Goal: Task Accomplishment & Management: Manage account settings

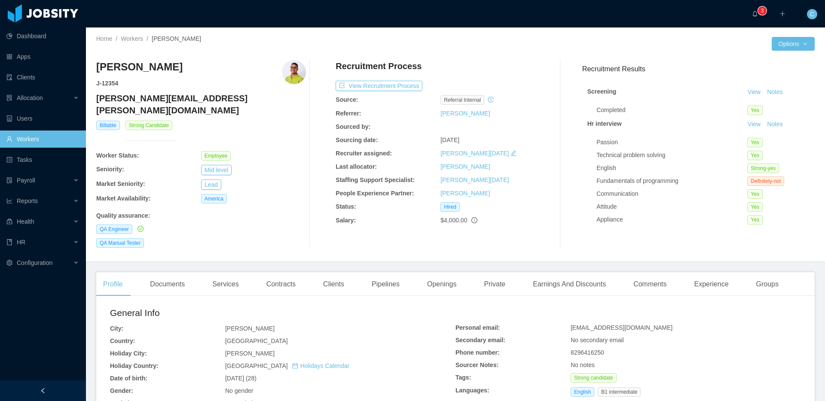
click at [412, 63] on h4 "Recruitment Process" at bounding box center [379, 66] width 86 height 12
click at [673, 274] on div "Comments" at bounding box center [649, 284] width 47 height 24
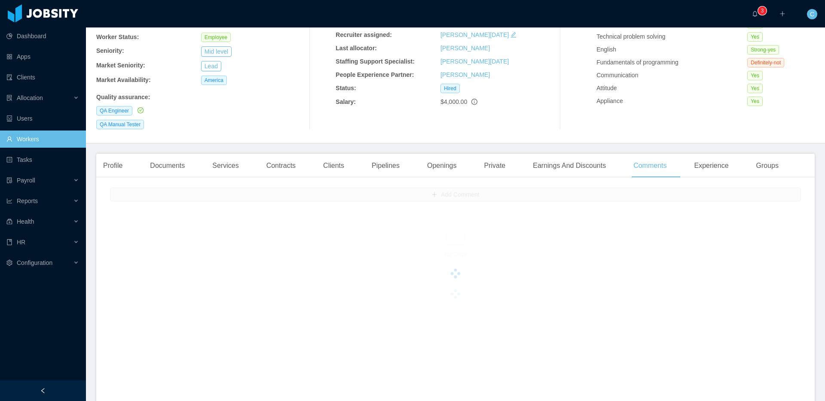
scroll to position [165, 0]
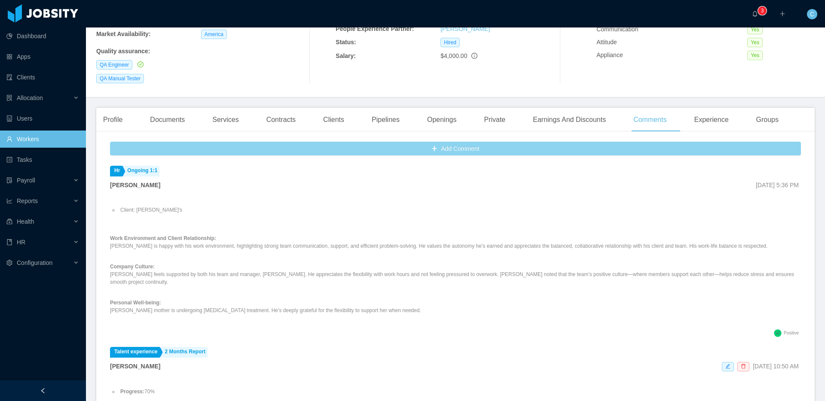
click at [447, 142] on button "Add Comment" at bounding box center [455, 149] width 691 height 14
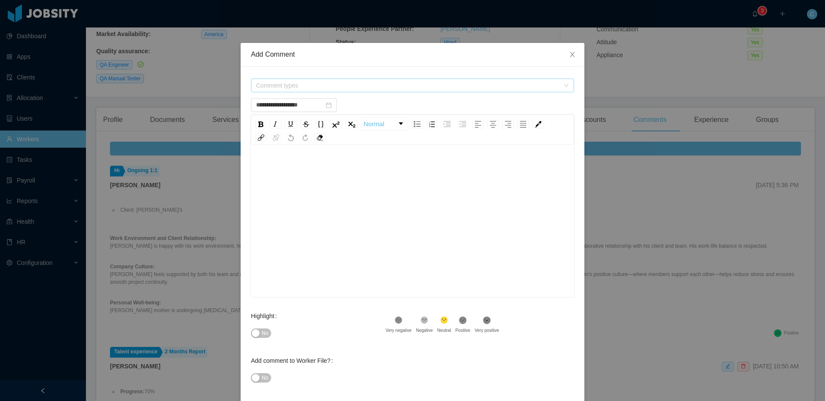
click at [317, 88] on span "Comment types" at bounding box center [407, 85] width 303 height 9
click at [256, 178] on icon "icon: caret-down" at bounding box center [258, 179] width 4 height 4
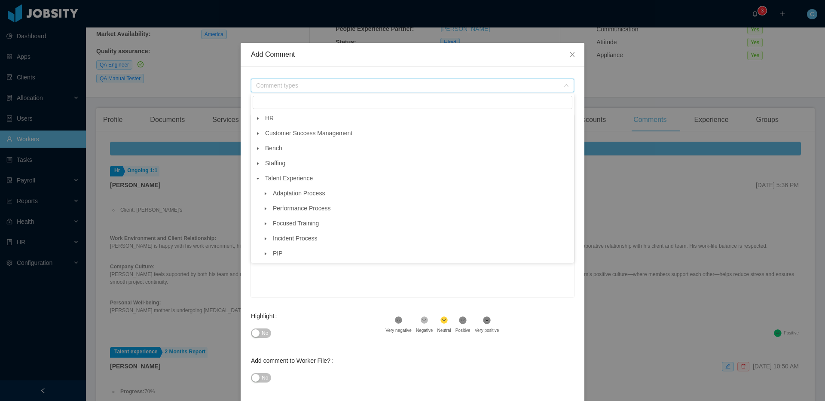
click at [265, 240] on icon "icon: caret-down" at bounding box center [266, 238] width 2 height 3
drag, startPoint x: 266, startPoint y: 239, endPoint x: 267, endPoint y: 208, distance: 31.4
click at [267, 238] on icon "icon: caret-down" at bounding box center [265, 239] width 4 height 4
click at [266, 193] on icon "icon: caret-down" at bounding box center [265, 194] width 4 height 4
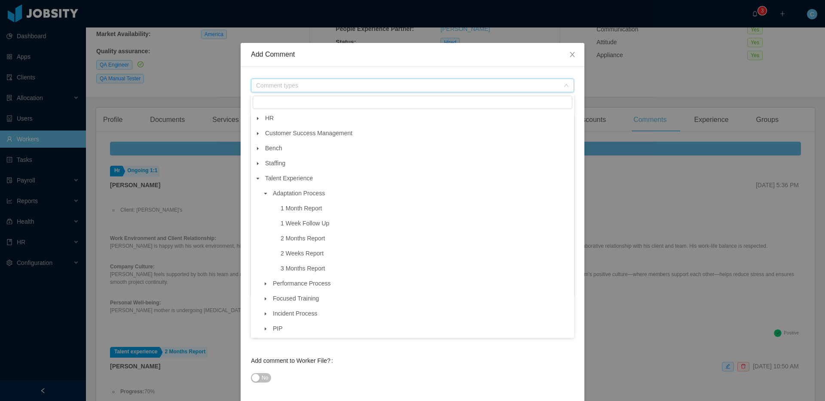
click at [266, 193] on icon "icon: caret-down" at bounding box center [265, 194] width 4 height 4
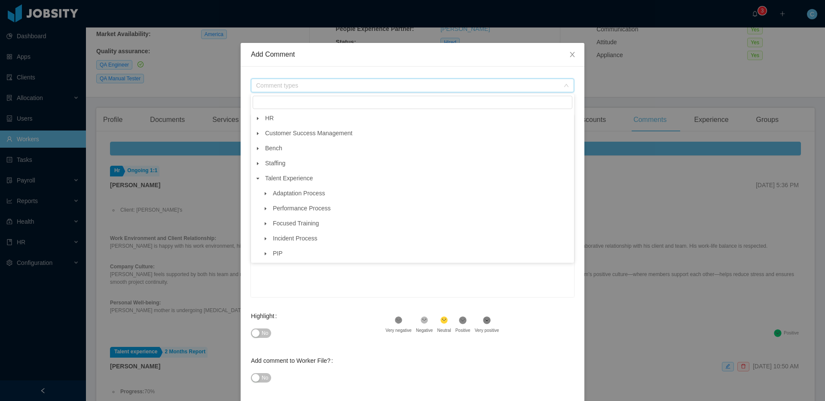
click at [265, 209] on icon "icon: caret-down" at bounding box center [266, 208] width 2 height 3
click at [264, 209] on icon "icon: caret-down" at bounding box center [265, 209] width 3 height 2
click at [266, 194] on icon "icon: caret-down" at bounding box center [266, 193] width 2 height 3
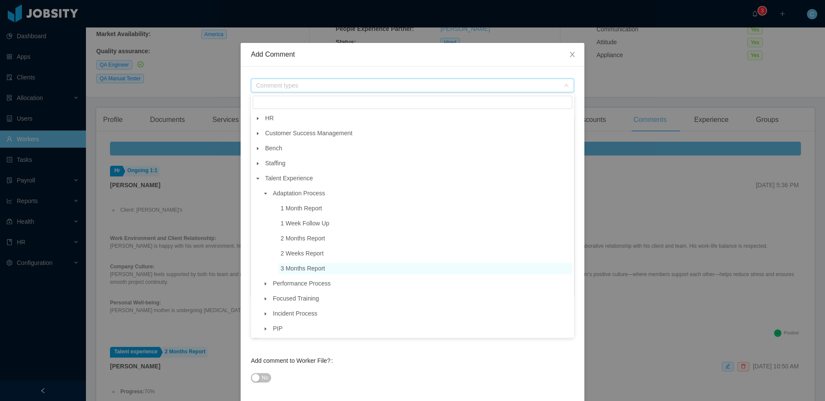
click at [311, 270] on span "3 Months Report" at bounding box center [303, 268] width 45 height 7
type input "**********"
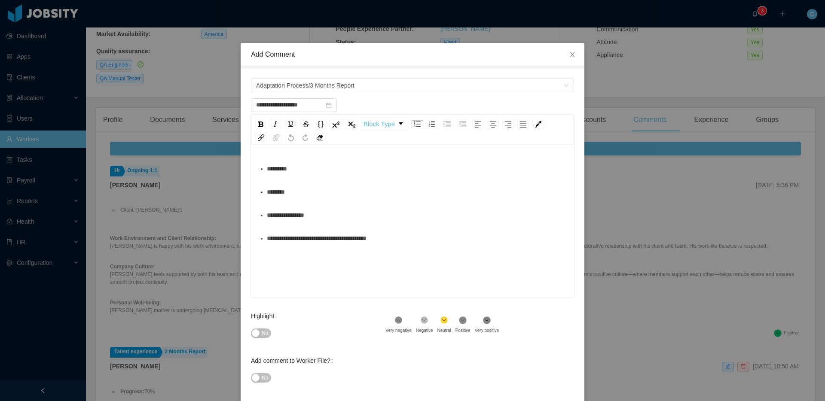
click at [298, 168] on div "*********" at bounding box center [417, 168] width 301 height 17
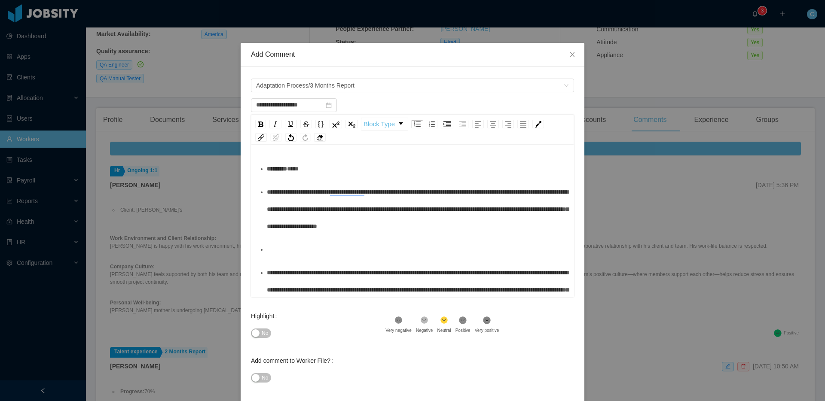
click at [275, 274] on span "**********" at bounding box center [418, 290] width 302 height 40
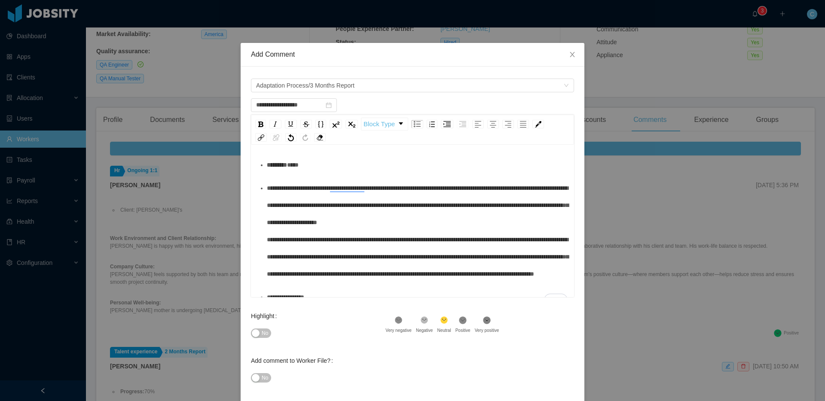
scroll to position [0, 0]
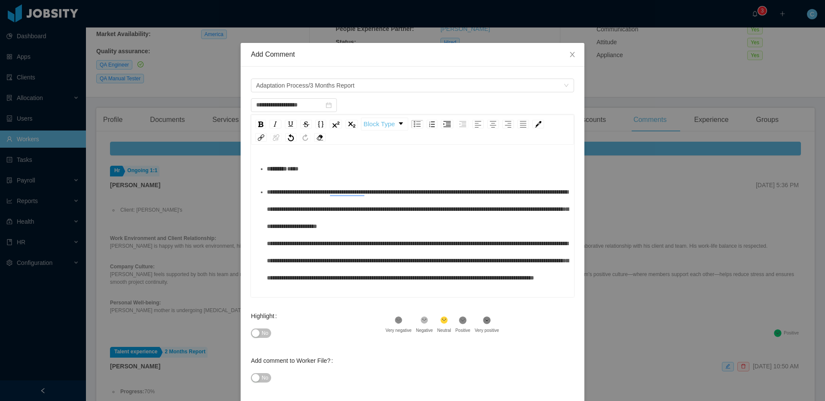
click at [296, 192] on span "**********" at bounding box center [418, 235] width 302 height 92
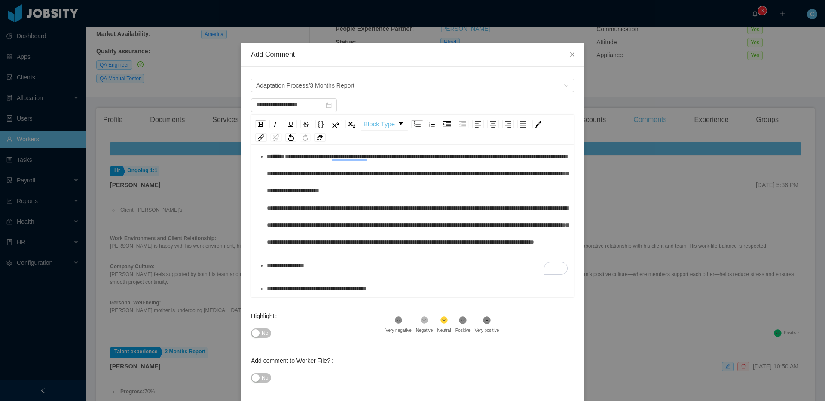
scroll to position [0, 0]
click at [342, 271] on div "**********" at bounding box center [417, 264] width 301 height 17
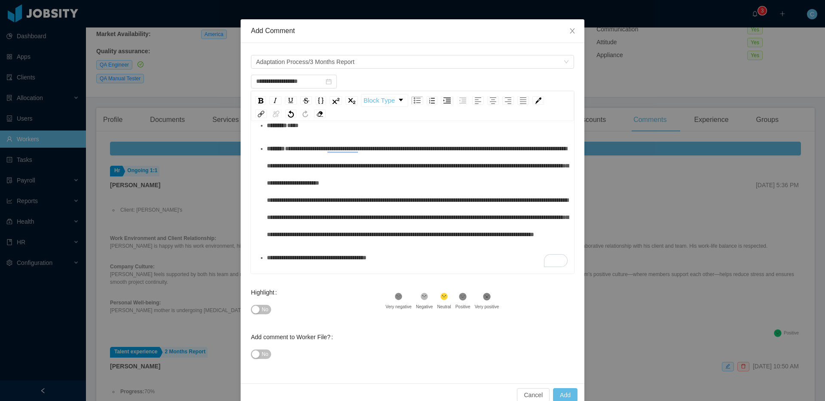
scroll to position [30, 0]
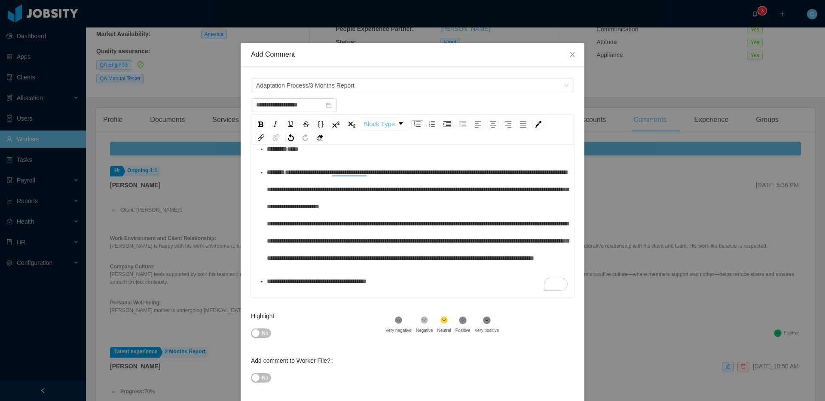
click at [415, 290] on div "**********" at bounding box center [417, 281] width 301 height 17
click at [402, 284] on span "**********" at bounding box center [371, 281] width 209 height 6
click at [408, 284] on span "**********" at bounding box center [371, 281] width 209 height 6
drag, startPoint x: 473, startPoint y: 290, endPoint x: 405, endPoint y: 290, distance: 67.9
click at [405, 284] on span "**********" at bounding box center [371, 281] width 209 height 6
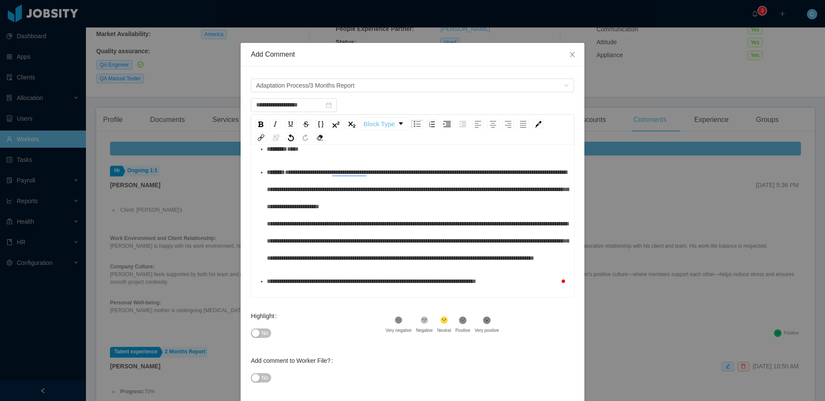
click at [403, 284] on span "**********" at bounding box center [371, 281] width 209 height 6
click at [402, 319] on icon at bounding box center [399, 321] width 6 height 6
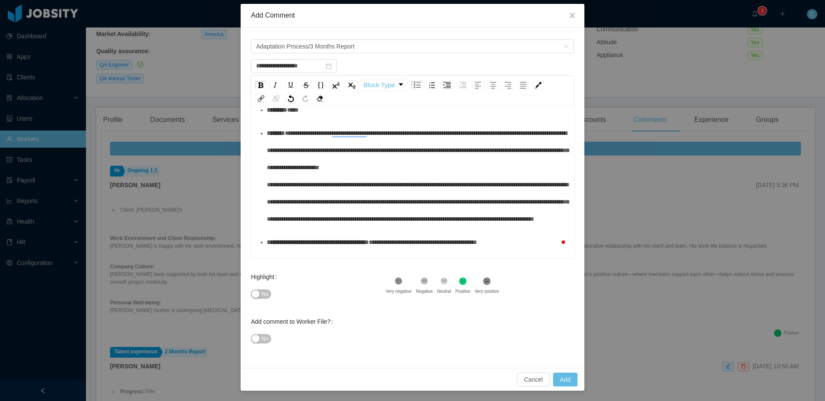
drag, startPoint x: 524, startPoint y: 312, endPoint x: 565, endPoint y: 365, distance: 67.1
click at [524, 312] on div "Highlight No .st0{fill:#8a8a8a}.st2{fill:#262626} Very negative .st1{fill:#2626…" at bounding box center [412, 291] width 323 height 45
click at [569, 378] on button "Add" at bounding box center [565, 380] width 24 height 14
type input "**********"
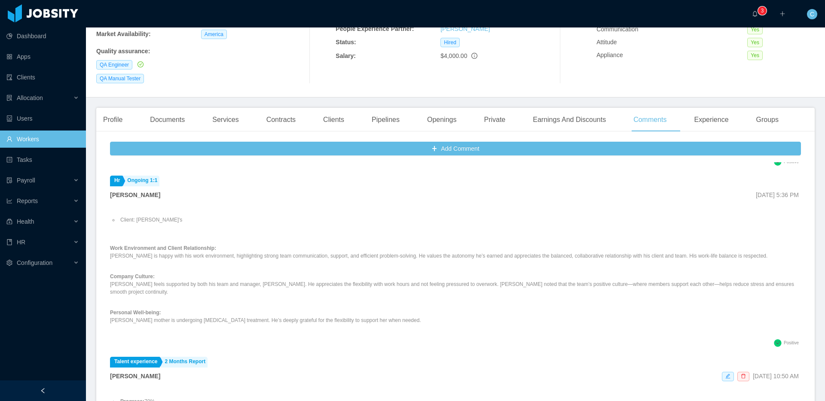
scroll to position [0, 0]
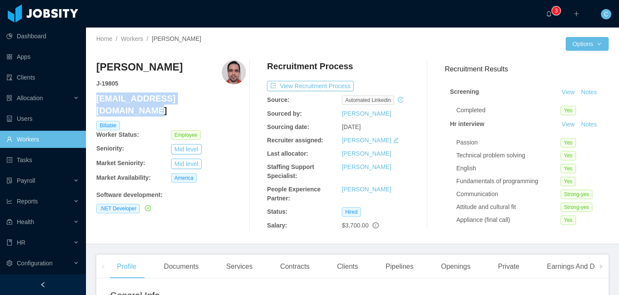
drag, startPoint x: 222, startPoint y: 101, endPoint x: 96, endPoint y: 99, distance: 125.9
click at [96, 99] on h4 "[EMAIL_ADDRESS][DOMAIN_NAME]" at bounding box center [171, 104] width 150 height 24
copy h4 "[EMAIL_ADDRESS][DOMAIN_NAME]"
click at [254, 269] on div "Services" at bounding box center [239, 266] width 40 height 24
drag, startPoint x: 216, startPoint y: 98, endPoint x: 97, endPoint y: 99, distance: 118.6
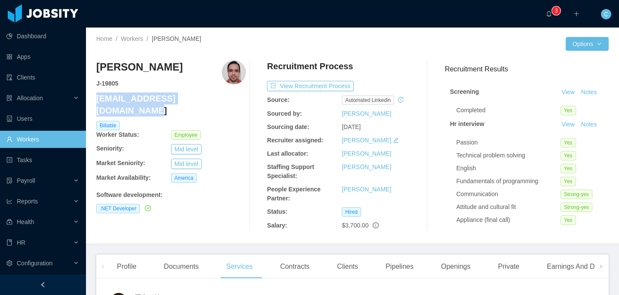
click at [97, 99] on h4 "andre.guimaraes@jobsity.com" at bounding box center [171, 104] width 150 height 24
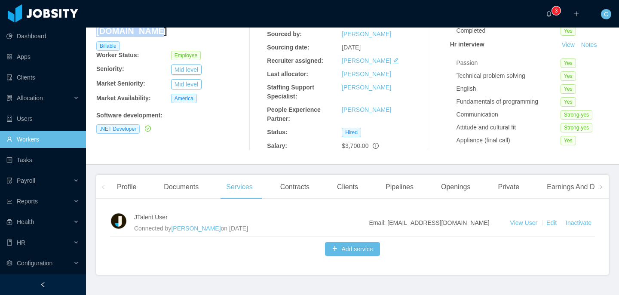
scroll to position [99, 0]
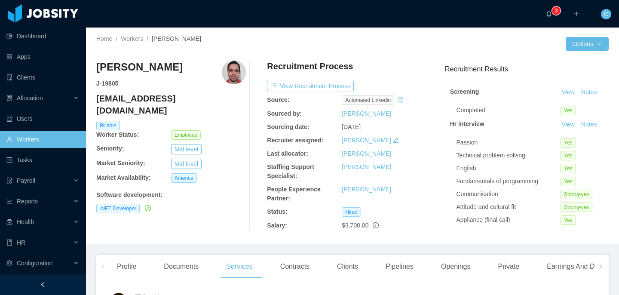
scroll to position [127, 0]
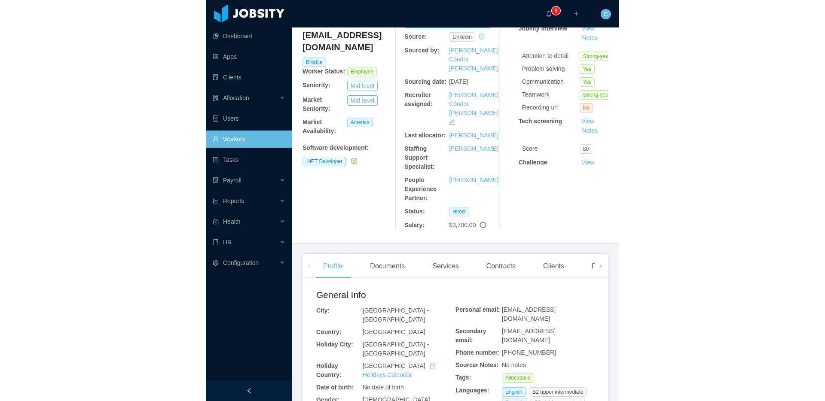
scroll to position [26, 0]
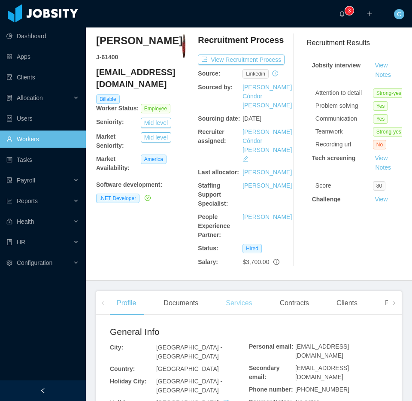
drag, startPoint x: 244, startPoint y: 278, endPoint x: 238, endPoint y: 278, distance: 6.4
click at [244, 291] on div "Services" at bounding box center [239, 303] width 40 height 24
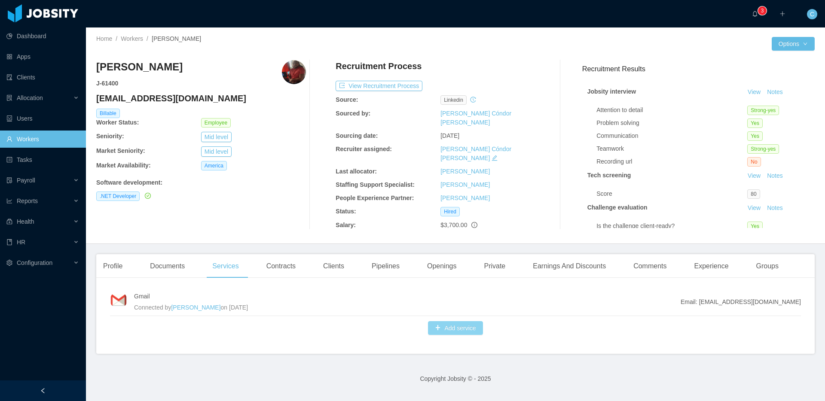
click at [412, 324] on button "Add service" at bounding box center [455, 328] width 55 height 14
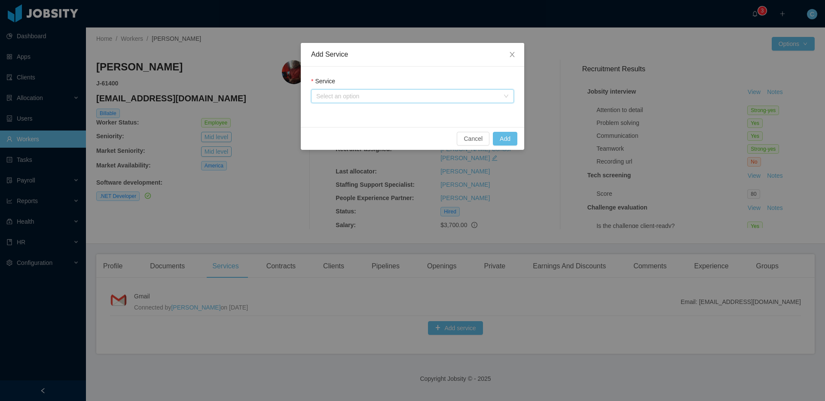
click at [380, 102] on div "Select an option" at bounding box center [409, 96] width 187 height 13
click at [355, 127] on li "Jobsity app user" at bounding box center [412, 127] width 203 height 14
click at [412, 137] on button "Add" at bounding box center [505, 139] width 24 height 14
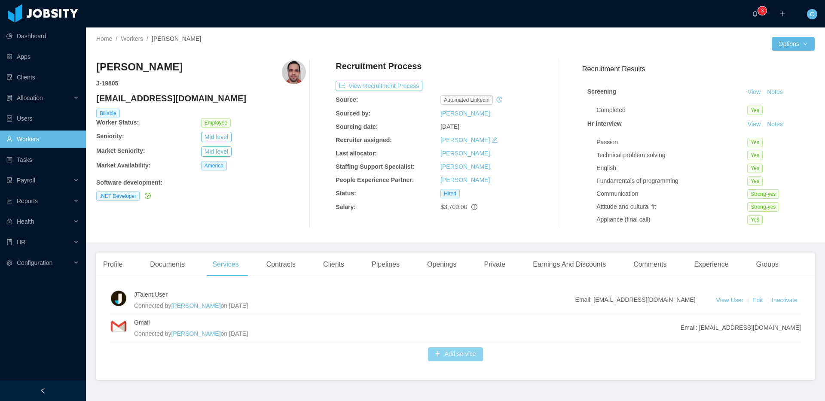
click at [458, 354] on button "Add service" at bounding box center [455, 355] width 55 height 14
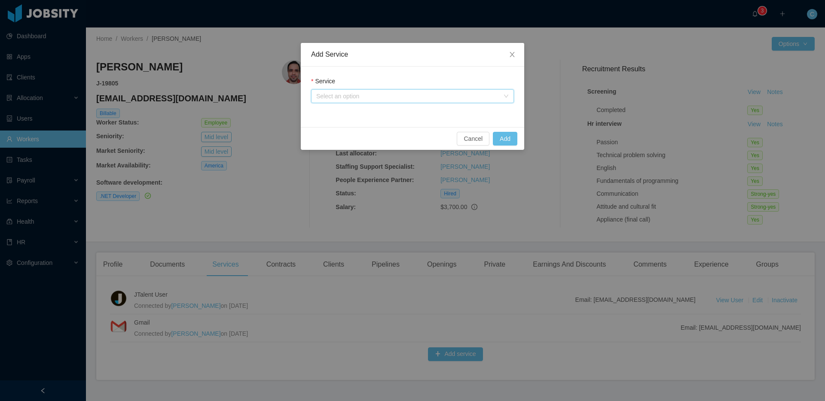
click at [372, 90] on div "Select an option" at bounding box center [409, 96] width 187 height 13
click at [352, 113] on li "Jobsity app user" at bounding box center [412, 114] width 203 height 14
click at [508, 137] on button "Add" at bounding box center [505, 139] width 24 height 14
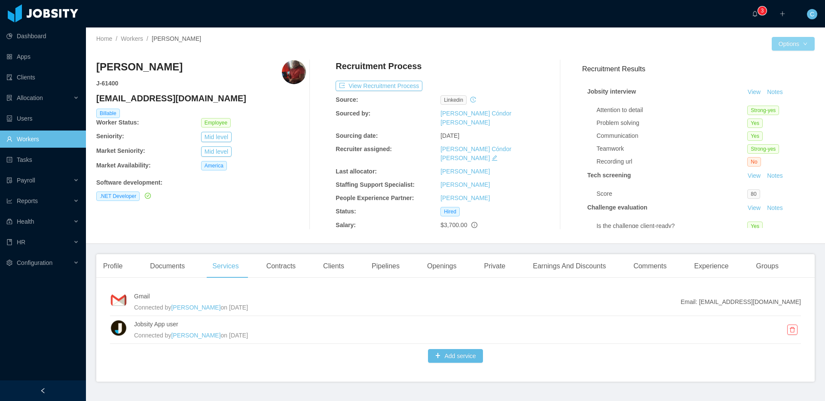
click at [801, 41] on button "Options" at bounding box center [793, 44] width 43 height 14
click at [770, 137] on button "Worker File" at bounding box center [772, 135] width 54 height 14
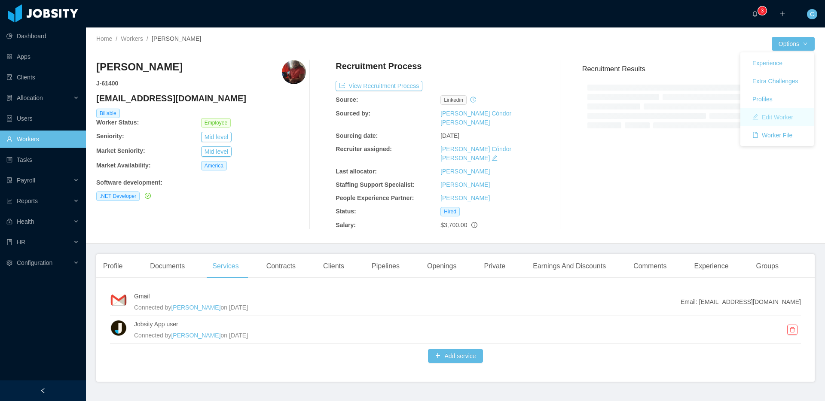
click at [772, 119] on button "Edit Worker" at bounding box center [772, 117] width 55 height 14
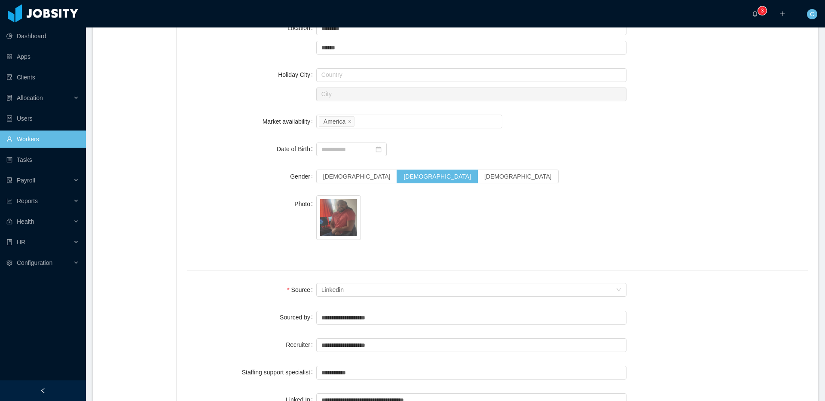
scroll to position [587, 0]
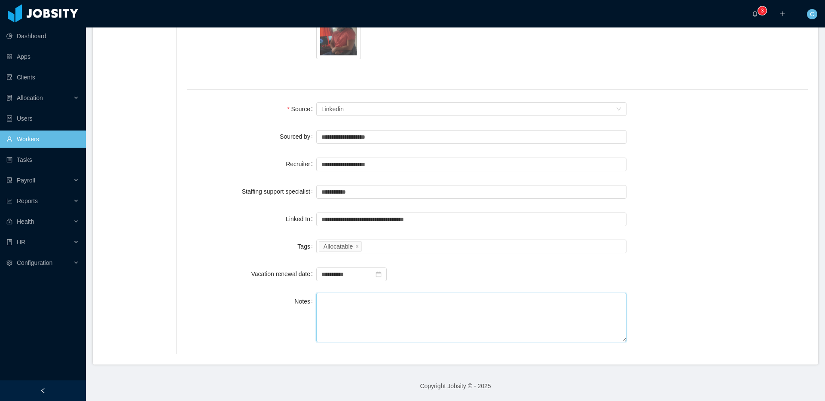
click at [406, 315] on textarea "Notes" at bounding box center [471, 317] width 311 height 49
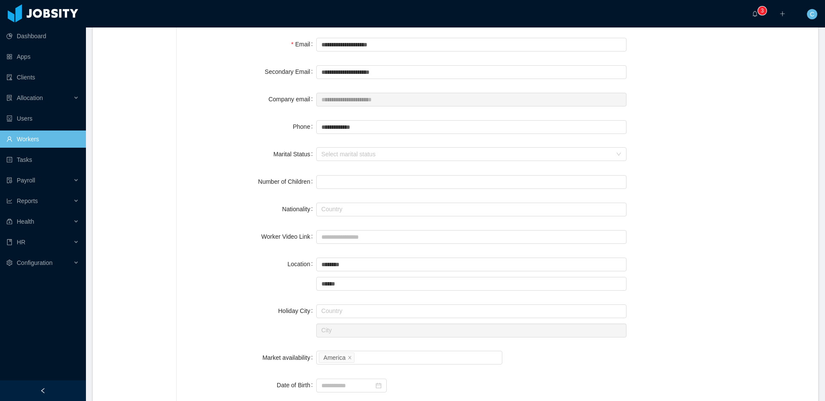
scroll to position [0, 0]
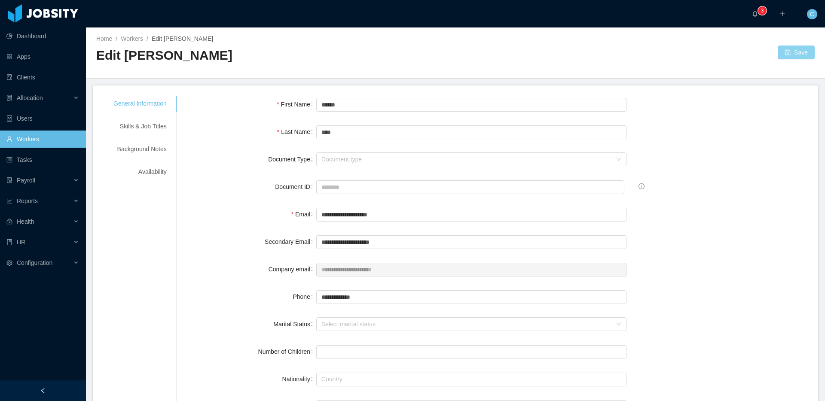
type textarea "*"
click at [791, 52] on button "Save" at bounding box center [796, 53] width 37 height 14
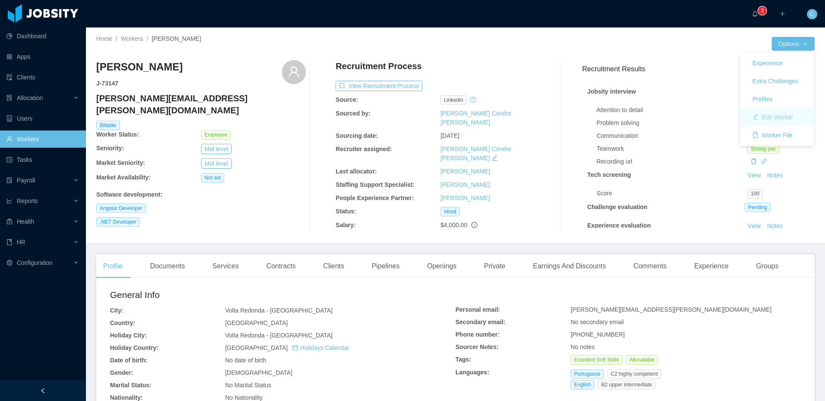
click at [772, 116] on button "Edit Worker" at bounding box center [772, 117] width 55 height 14
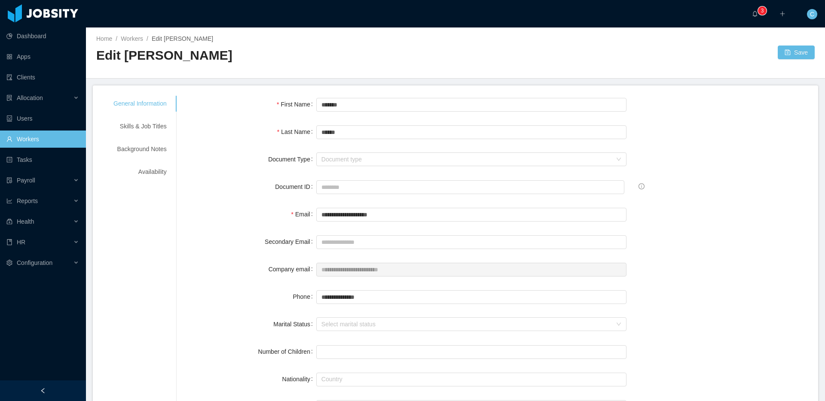
scroll to position [587, 0]
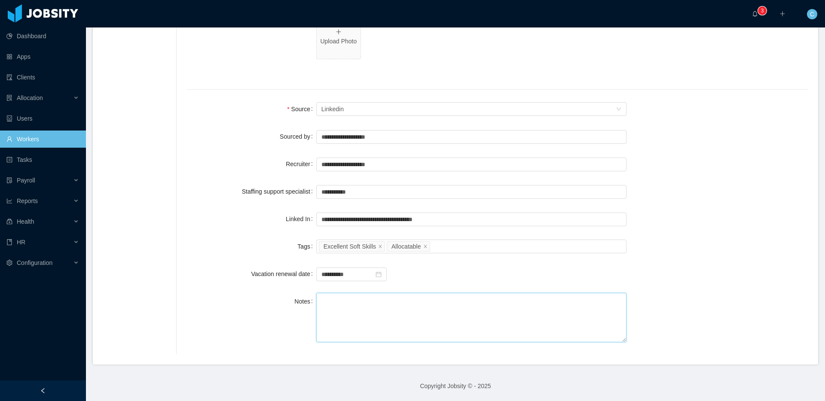
click at [385, 300] on textarea "Notes" at bounding box center [471, 317] width 311 height 49
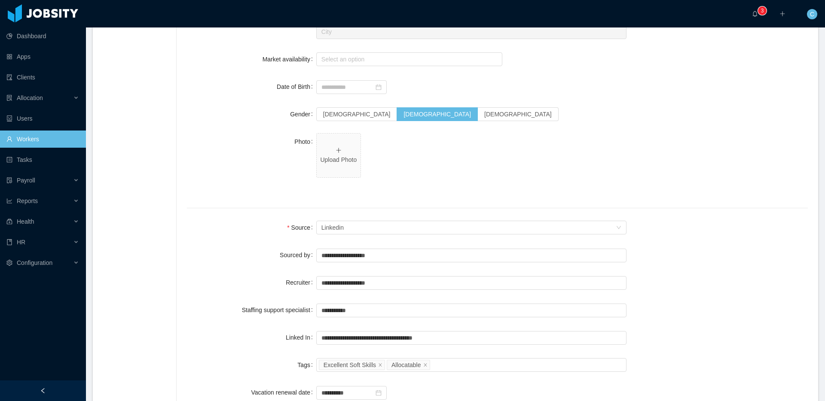
scroll to position [0, 0]
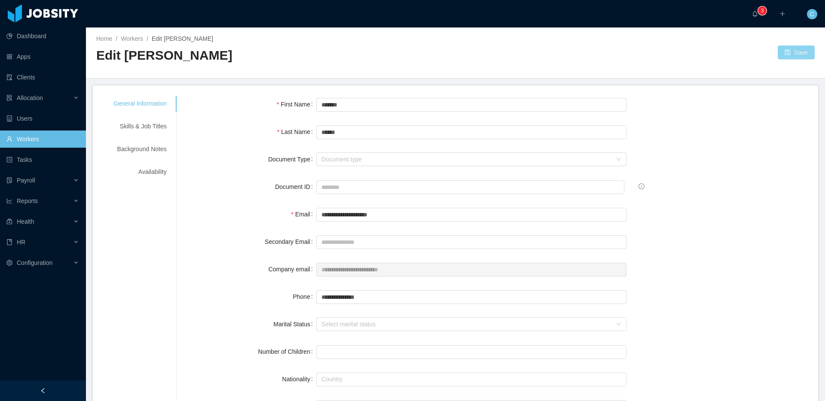
type textarea "*"
click at [782, 56] on button "Save" at bounding box center [796, 53] width 37 height 14
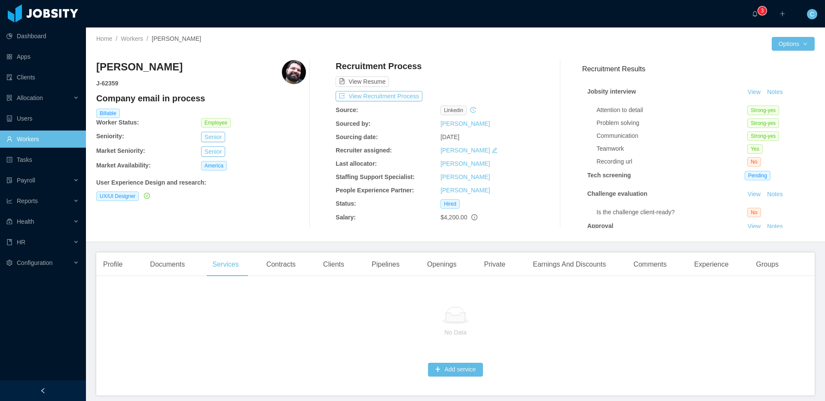
click at [132, 67] on h3 "[PERSON_NAME]" at bounding box center [139, 67] width 86 height 14
copy h3 "[PERSON_NAME]"
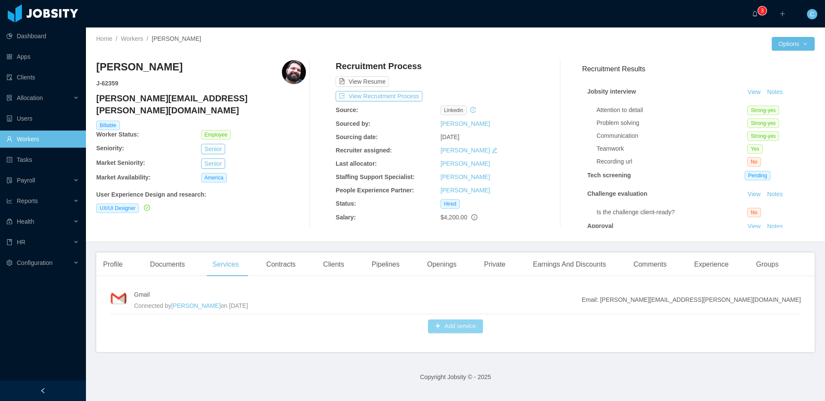
click at [480, 323] on button "Add service" at bounding box center [455, 327] width 55 height 14
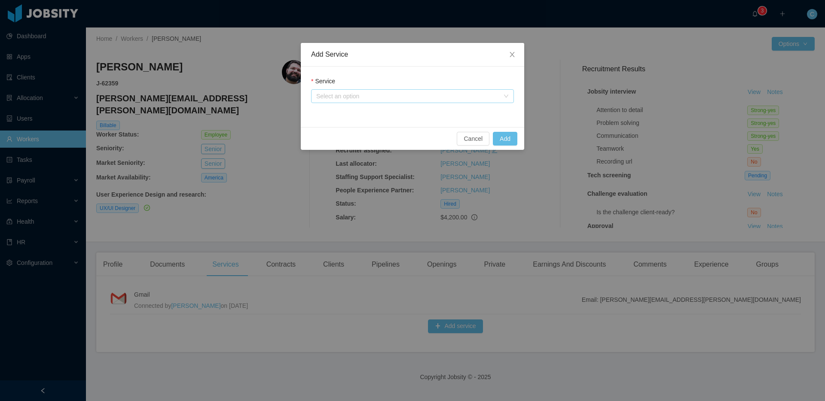
click at [365, 95] on div "Select an option" at bounding box center [407, 96] width 183 height 9
drag, startPoint x: 348, startPoint y: 126, endPoint x: 380, endPoint y: 131, distance: 31.9
click at [348, 125] on li "Jobsity app user" at bounding box center [412, 127] width 203 height 14
click at [507, 134] on button "Add" at bounding box center [505, 139] width 24 height 14
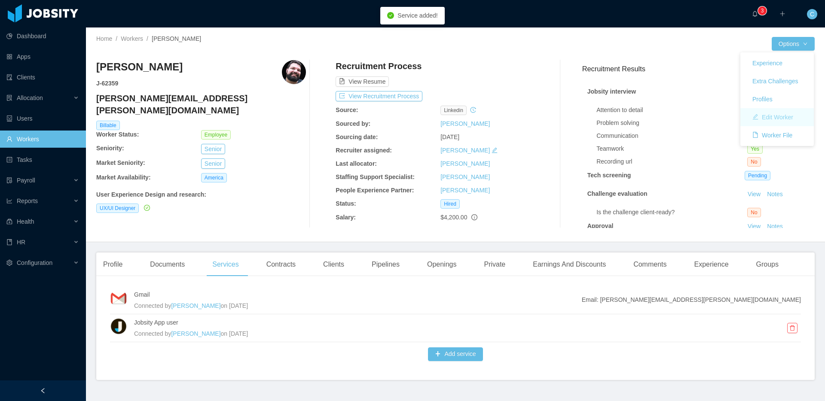
click at [772, 113] on button "Edit Worker" at bounding box center [772, 117] width 55 height 14
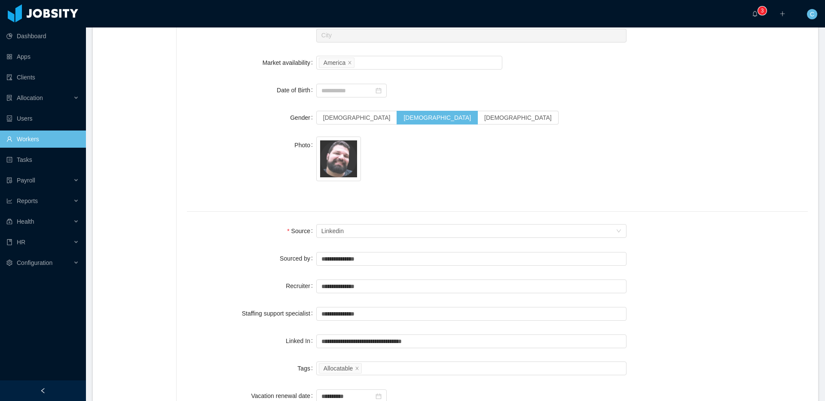
scroll to position [587, 0]
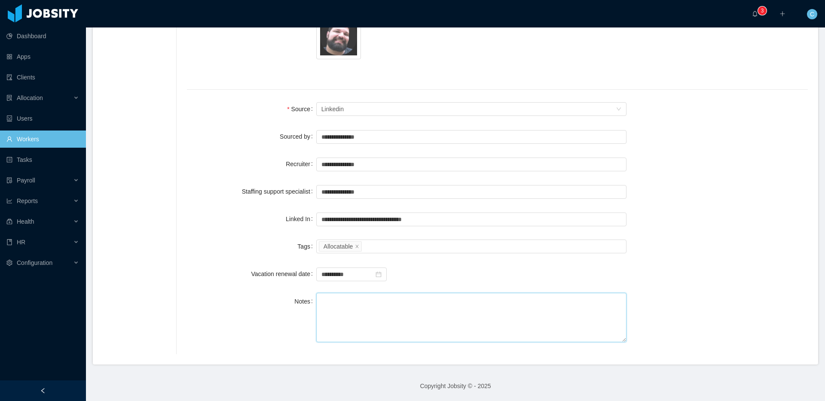
click at [367, 307] on textarea "Notes" at bounding box center [471, 317] width 311 height 49
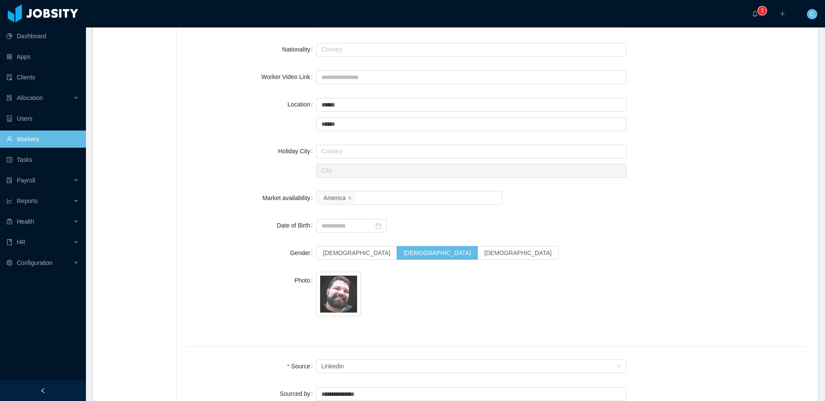
scroll to position [0, 0]
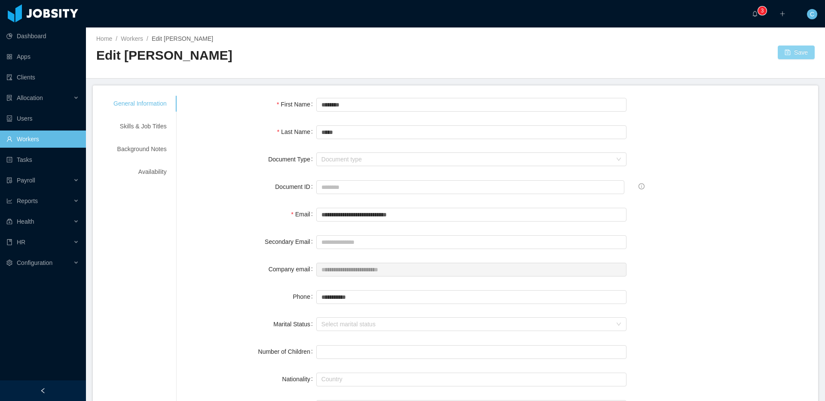
type textarea "*"
click at [789, 56] on button "Save" at bounding box center [796, 53] width 37 height 14
